Goal: Information Seeking & Learning: Find specific fact

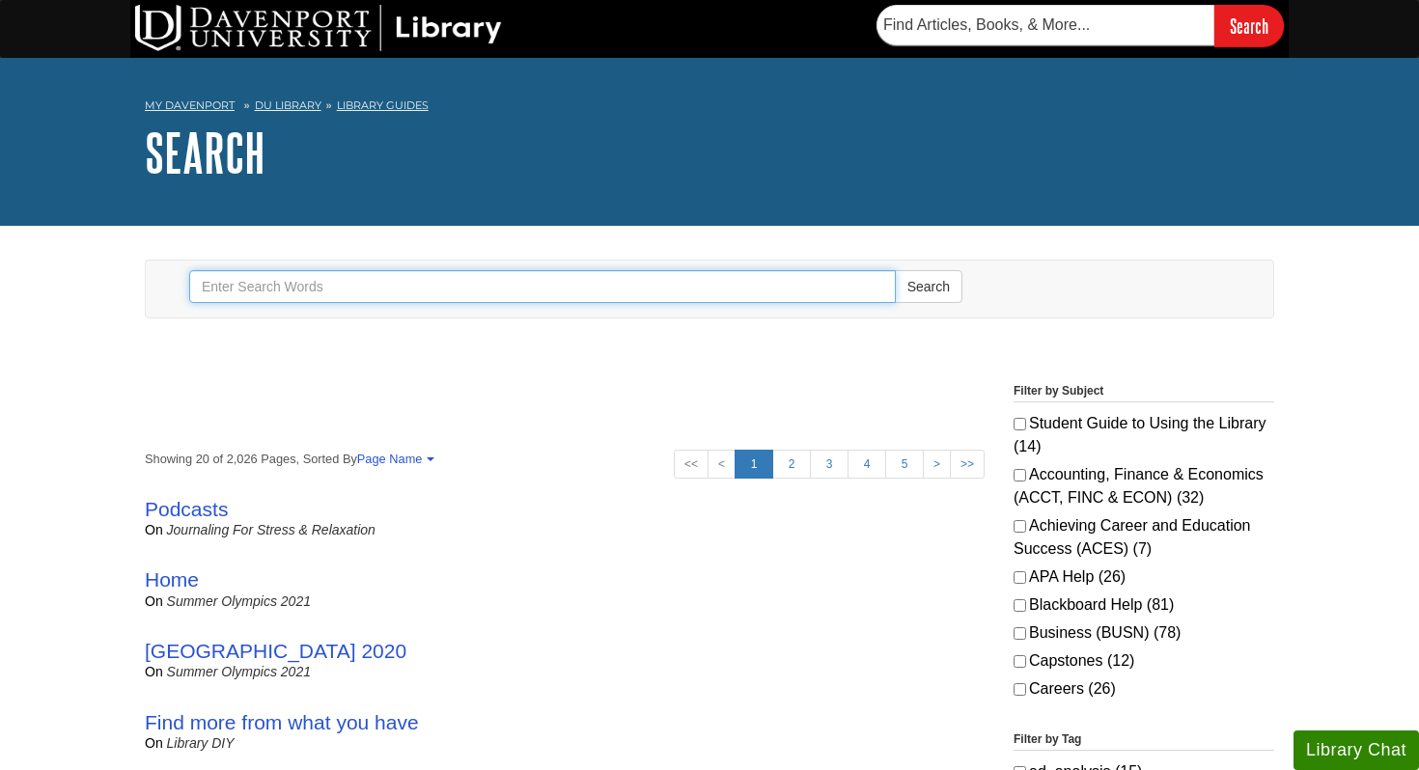
click at [590, 293] on input "Search" at bounding box center [542, 286] width 707 height 33
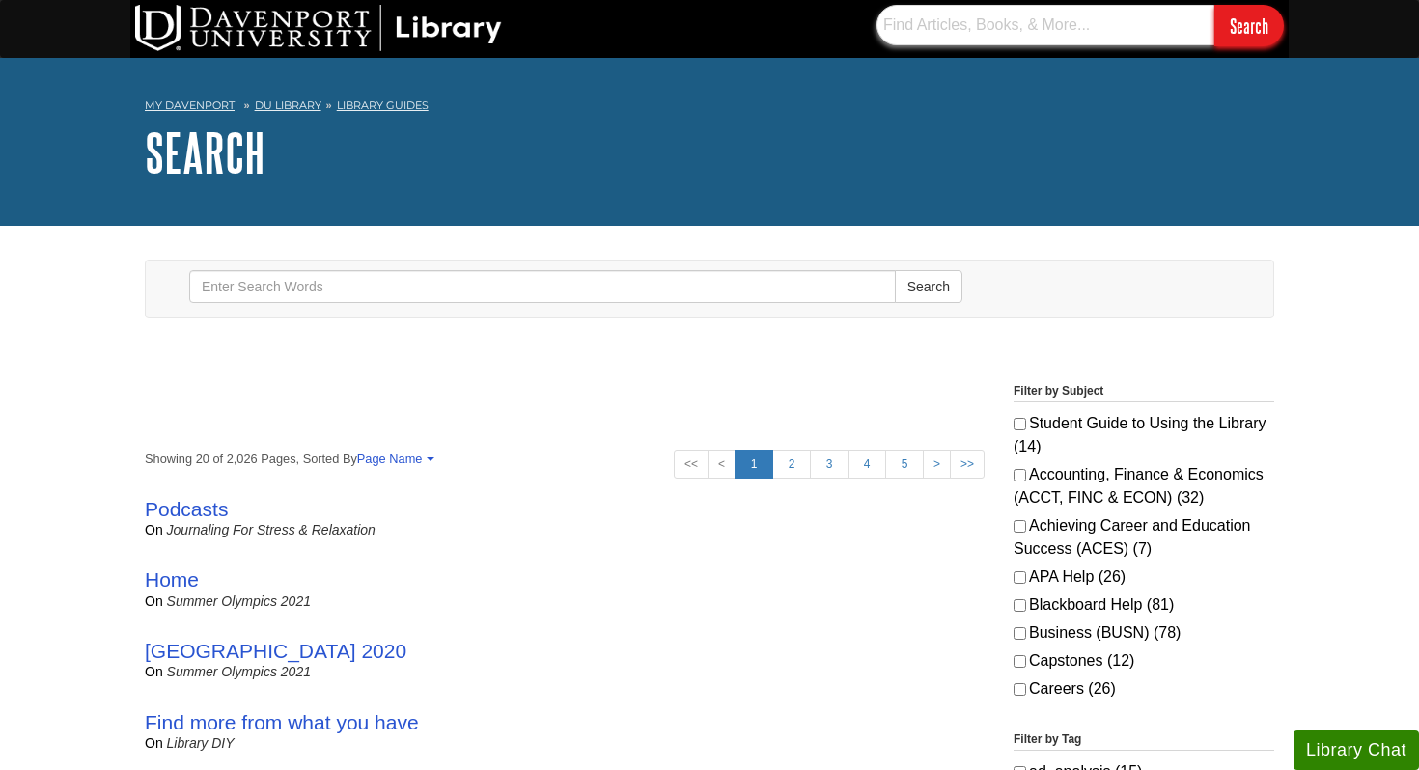
click at [952, 35] on input "text" at bounding box center [1046, 25] width 338 height 41
paste input "ISBN: 978-1-138-94772-6"
type input "ISBN: 978-1-138-94772-6"
click at [1215, 5] on input "Search" at bounding box center [1250, 26] width 70 height 42
